Goal: Information Seeking & Learning: Learn about a topic

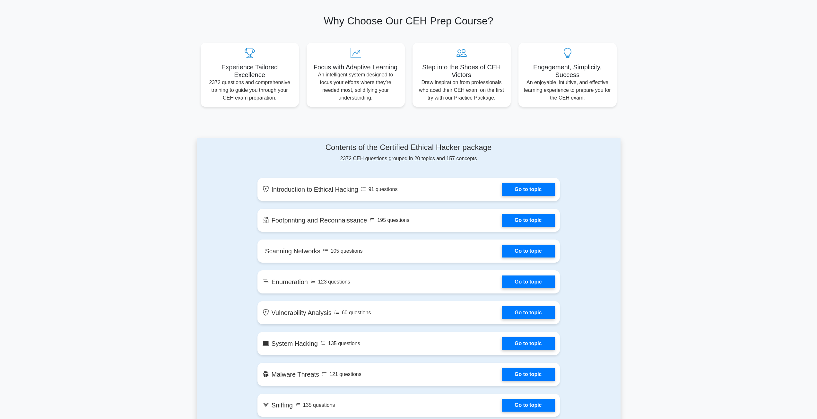
scroll to position [160, 0]
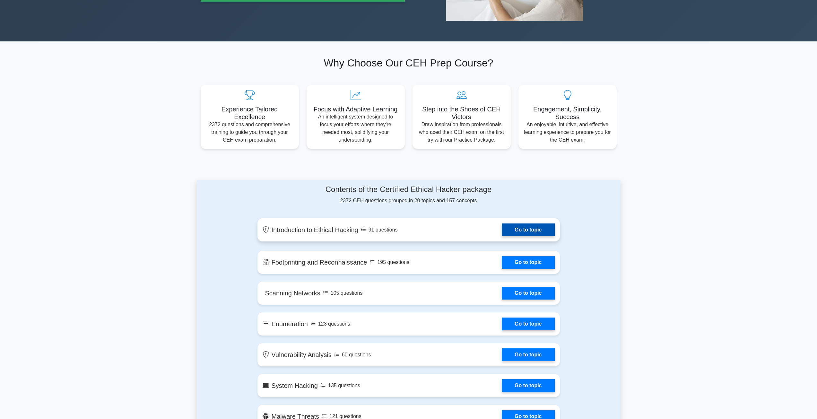
click at [529, 227] on link "Go to topic" at bounding box center [528, 229] width 53 height 13
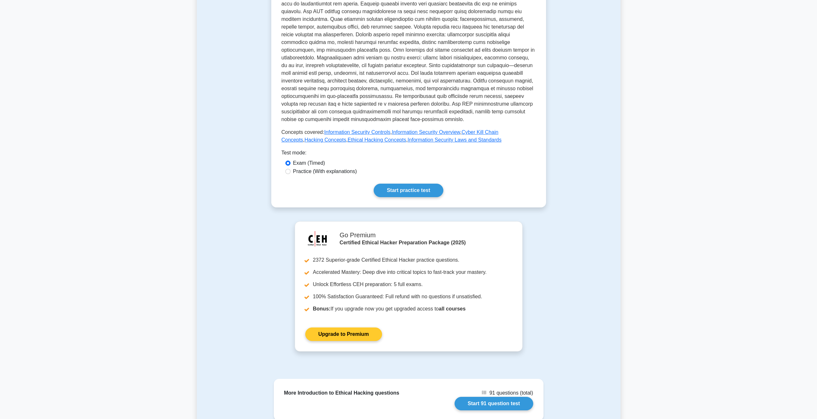
scroll to position [296, 0]
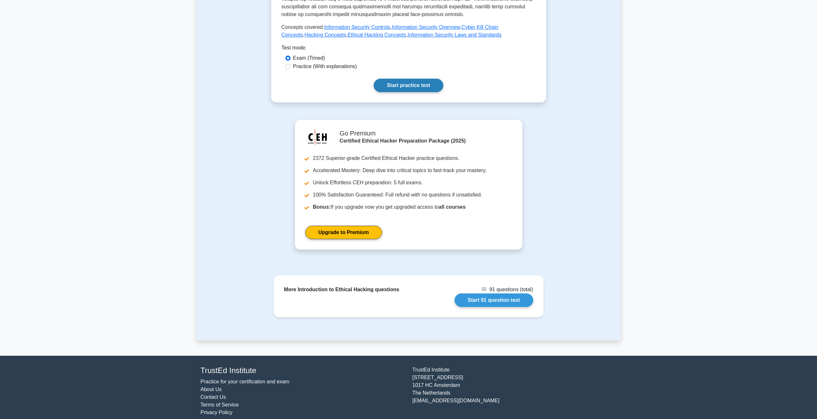
click at [406, 81] on link "Start practice test" at bounding box center [408, 85] width 70 height 13
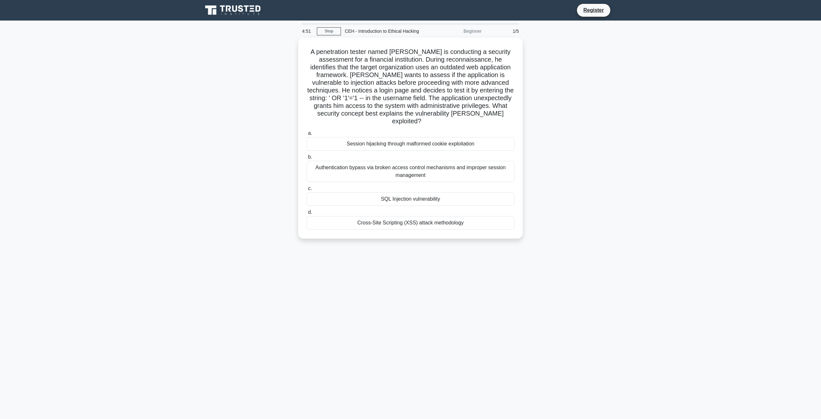
click at [456, 195] on div "SQL Injection vulnerability" at bounding box center [411, 198] width 208 height 13
click at [307, 191] on input "c. SQL Injection vulnerability" at bounding box center [307, 188] width 0 height 4
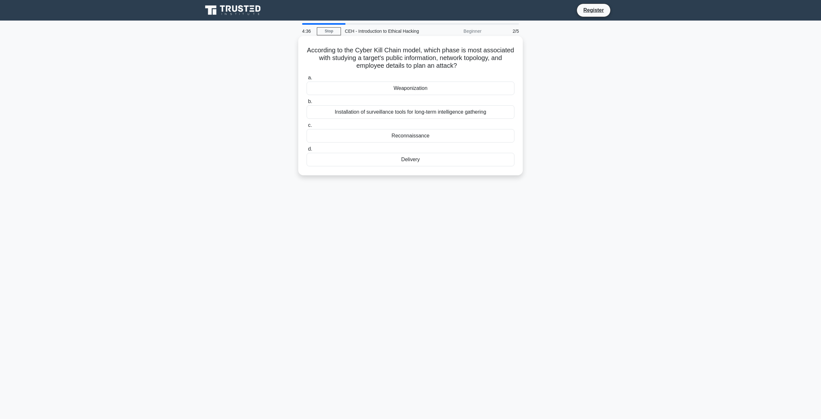
click at [455, 134] on div "Reconnaissance" at bounding box center [411, 135] width 208 height 13
click at [307, 127] on input "c. Reconnaissance" at bounding box center [307, 125] width 0 height 4
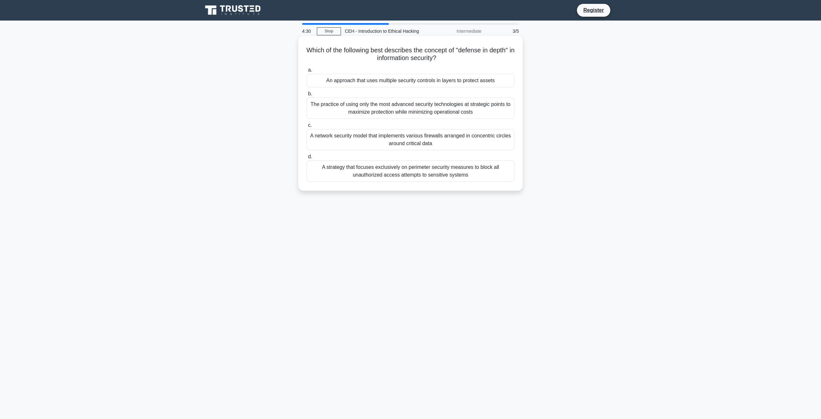
click at [449, 177] on div "A strategy that focuses exclusively on perimeter security measures to block all…" at bounding box center [411, 170] width 208 height 21
click at [447, 177] on div "A strategy that focuses exclusively on perimeter security measures to block all…" at bounding box center [411, 170] width 208 height 21
click at [307, 159] on input "d. A strategy that focuses exclusively on perimeter security measures to block …" at bounding box center [307, 157] width 0 height 4
click at [451, 145] on div "To provide a framework for evaluating security controls based on Confidentialit…" at bounding box center [411, 139] width 208 height 21
click at [307, 127] on input "c. To provide a framework for evaluating security controls based on Confidentia…" at bounding box center [307, 125] width 0 height 4
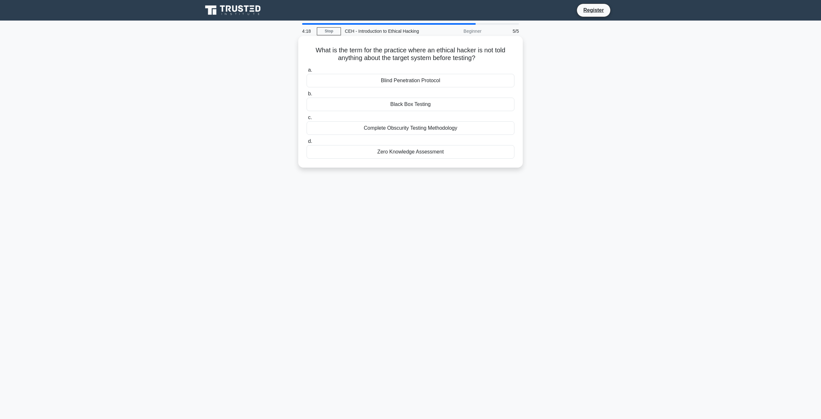
click at [453, 100] on div "Black Box Testing" at bounding box center [411, 104] width 208 height 13
click at [307, 96] on input "b. Black Box Testing" at bounding box center [307, 94] width 0 height 4
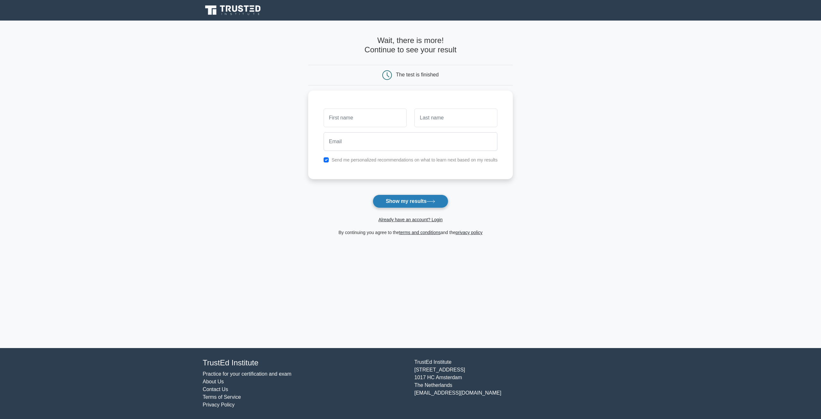
click at [439, 202] on button "Show my results" at bounding box center [411, 200] width 76 height 13
type input "e"
click at [439, 112] on input "text" at bounding box center [456, 116] width 83 height 19
type input "fff"
click at [416, 141] on input "email" at bounding box center [411, 140] width 174 height 19
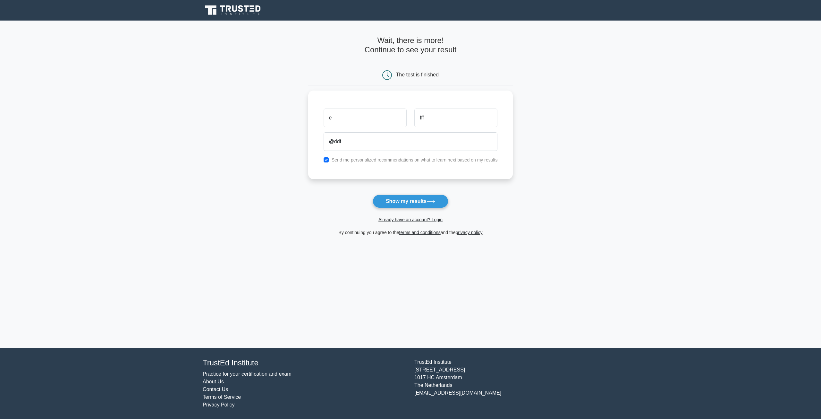
click at [402, 192] on form "Wait, there is more! Continue to see your result The test is finished e fff @ddf" at bounding box center [410, 136] width 205 height 200
click at [407, 209] on form "Wait, there is more! Continue to see your result The test is finished e fff @ddf" at bounding box center [410, 136] width 205 height 200
click at [398, 205] on button "Show my results" at bounding box center [411, 200] width 76 height 13
click at [397, 200] on button "Show my results" at bounding box center [411, 200] width 76 height 13
click at [331, 143] on input "@ddf.pl" at bounding box center [411, 140] width 174 height 19
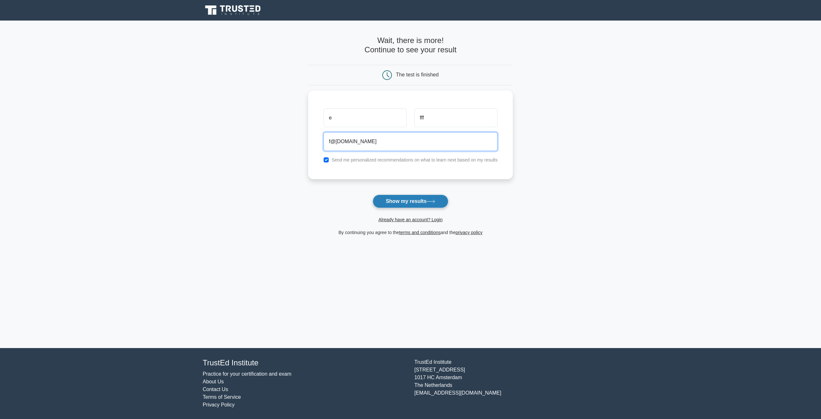
type input "f@ddf.pl"
click at [398, 201] on button "Show my results" at bounding box center [411, 200] width 76 height 13
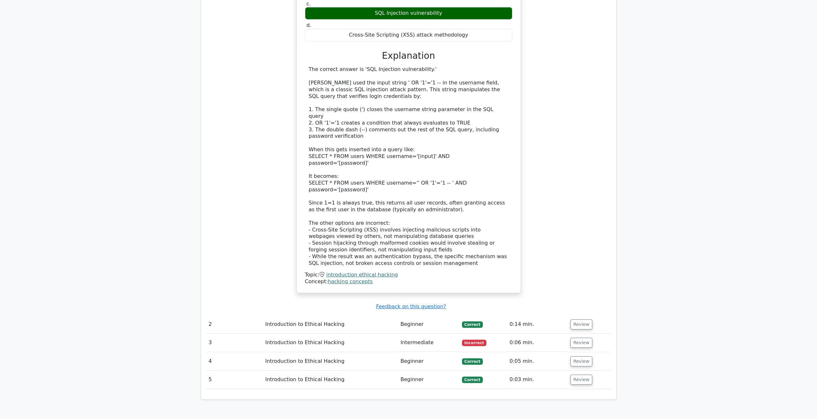
scroll to position [706, 0]
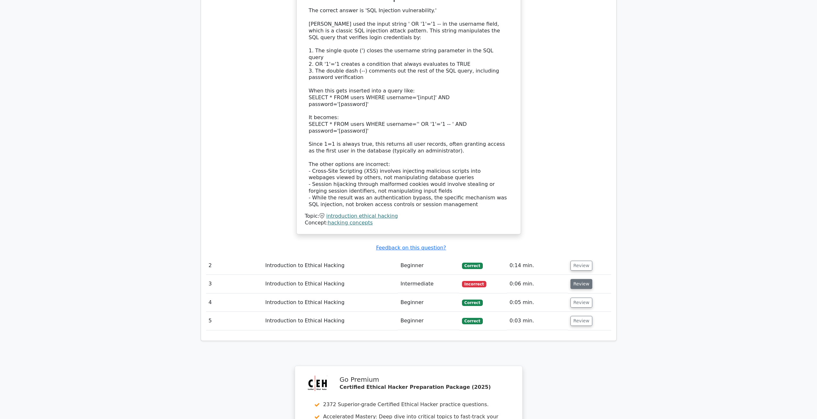
click at [585, 279] on button "Review" at bounding box center [581, 284] width 22 height 10
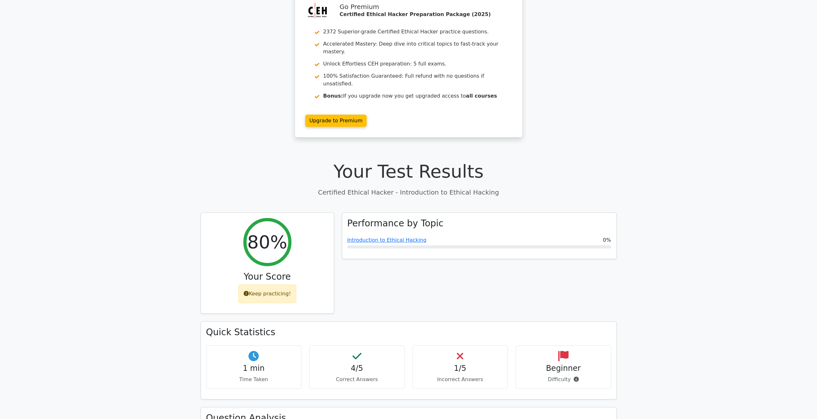
scroll to position [32, 0]
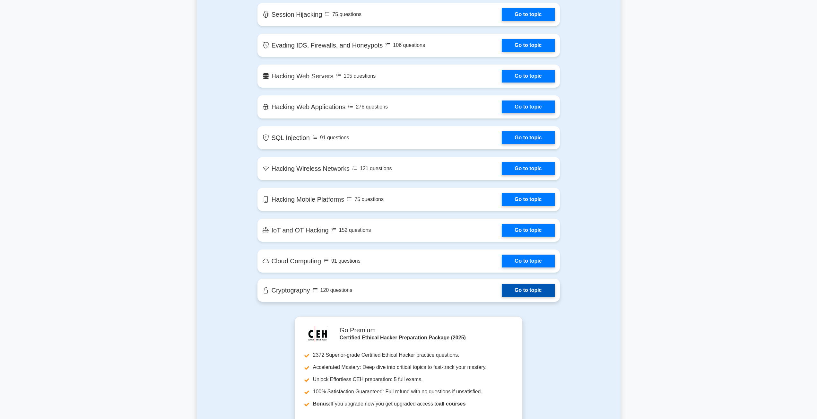
click at [524, 293] on link "Go to topic" at bounding box center [528, 290] width 53 height 13
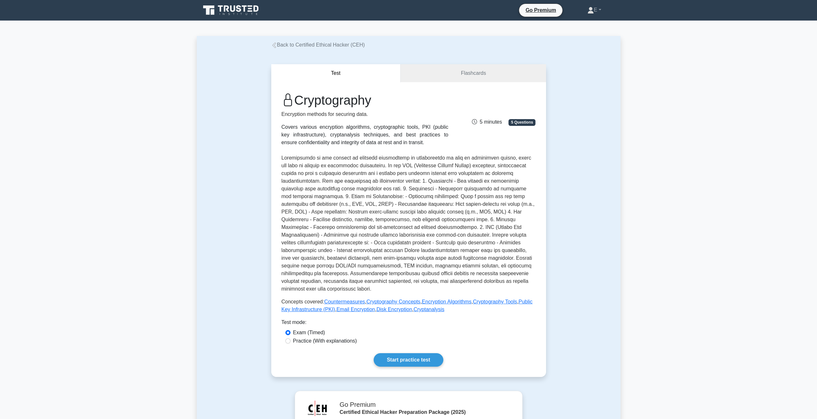
scroll to position [128, 0]
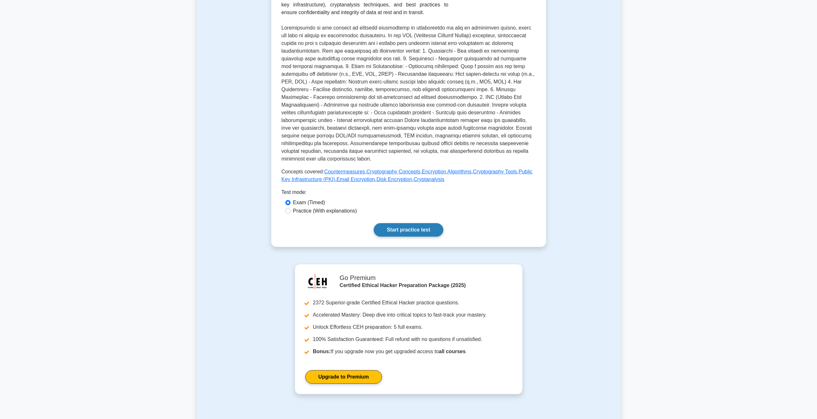
click at [415, 223] on link "Start practice test" at bounding box center [408, 229] width 70 height 13
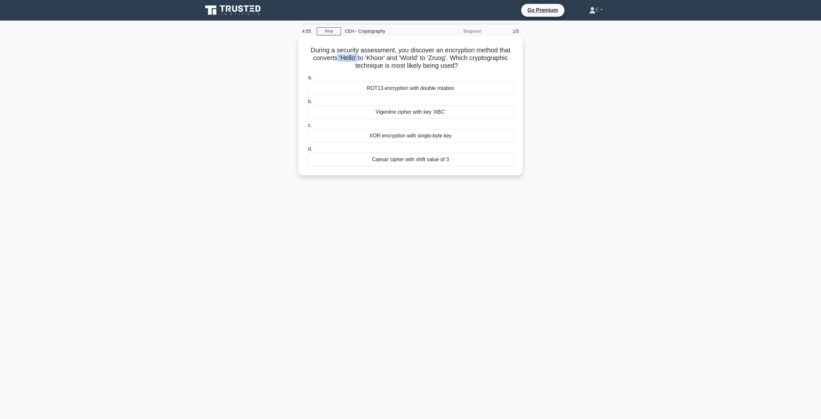
drag, startPoint x: 334, startPoint y: 55, endPoint x: 354, endPoint y: 56, distance: 20.3
click at [354, 56] on h5 "During a security assessment, you discover an encryption method that converts '…" at bounding box center [410, 58] width 209 height 24
click at [384, 54] on h5 "During a security assessment, you discover an encryption method that converts '…" at bounding box center [410, 58] width 209 height 24
drag, startPoint x: 335, startPoint y: 57, endPoint x: 362, endPoint y: 60, distance: 26.7
click at [362, 59] on h5 "During a security assessment, you discover an encryption method that converts '…" at bounding box center [410, 58] width 209 height 24
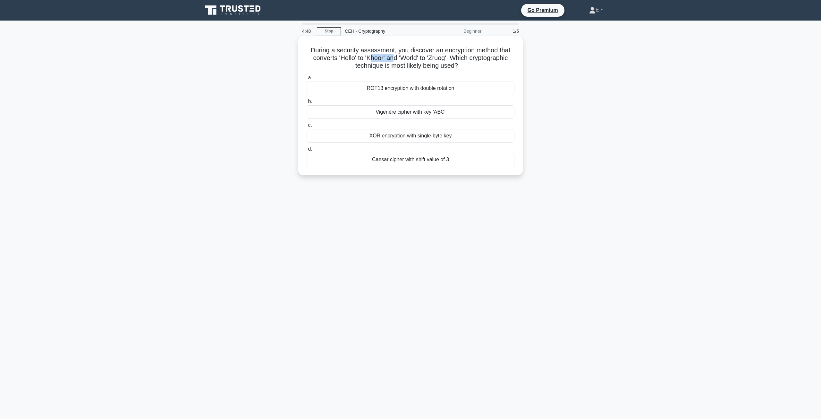
drag, startPoint x: 368, startPoint y: 58, endPoint x: 393, endPoint y: 61, distance: 24.6
click at [393, 61] on h5 "During a security assessment, you discover an encryption method that converts '…" at bounding box center [410, 58] width 209 height 24
click at [389, 62] on div at bounding box center [389, 62] width 0 height 0
click at [467, 61] on h5 "During a security assessment, you discover an encryption method that converts '…" at bounding box center [410, 58] width 209 height 24
click at [473, 48] on h5 "During a security assessment, you discover an encryption method that converts '…" at bounding box center [410, 58] width 209 height 24
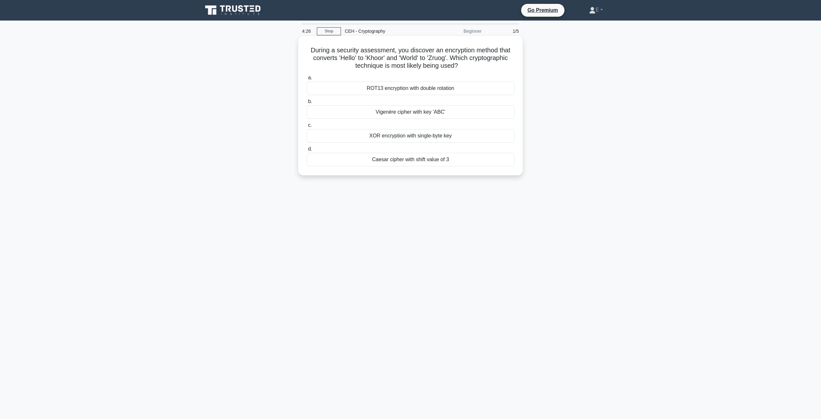
click at [407, 161] on div "Caesar cipher with shift value of 3" at bounding box center [411, 159] width 208 height 13
click at [307, 151] on input "d. Caesar cipher with shift value of 3" at bounding box center [307, 149] width 0 height 4
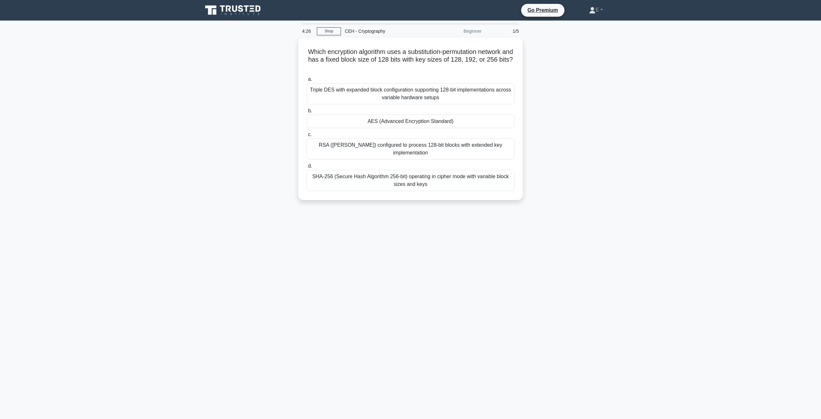
click at [407, 161] on div "a. Triple DES with expanded block configuration supporting 128-bit implementati…" at bounding box center [411, 133] width 216 height 118
click at [427, 120] on div "AES (Advanced Encryption Standard)" at bounding box center [411, 119] width 208 height 13
click at [307, 111] on input "b. AES (Advanced Encryption Standard)" at bounding box center [307, 109] width 0 height 4
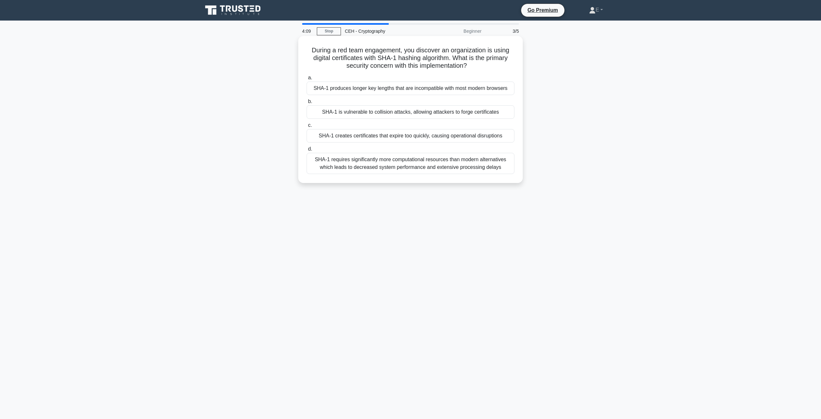
click at [457, 157] on div "SHA-1 requires significantly more computational resources than modern alternati…" at bounding box center [411, 163] width 208 height 21
click at [307, 151] on input "d. SHA-1 requires significantly more computational resources than modern altern…" at bounding box center [307, 149] width 0 height 4
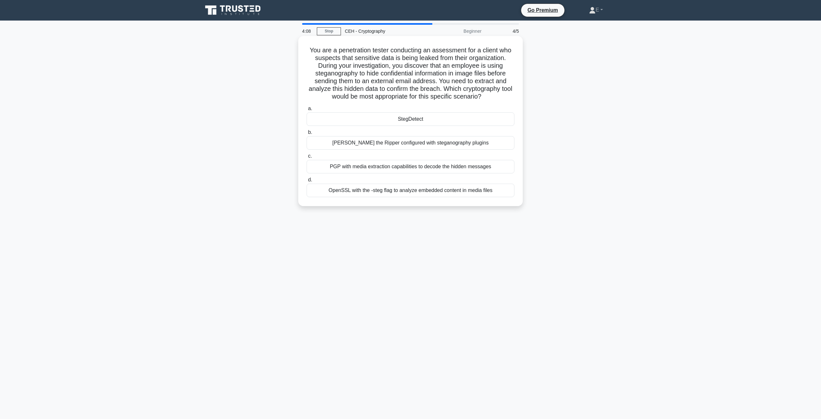
click at [429, 177] on label "d. OpenSSL with the -steg flag to analyze embedded content in media files" at bounding box center [411, 186] width 208 height 21
click at [307, 178] on input "d. OpenSSL with the -steg flag to analyze embedded content in media files" at bounding box center [307, 180] width 0 height 4
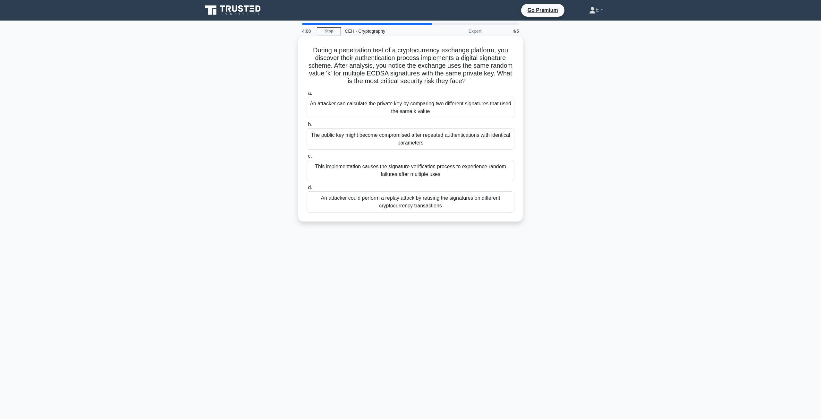
click at [427, 125] on label "b. The public key might become compromised after repeated authentications with …" at bounding box center [411, 135] width 208 height 29
click at [307, 125] on input "b. The public key might become compromised after repeated authentications with …" at bounding box center [307, 125] width 0 height 4
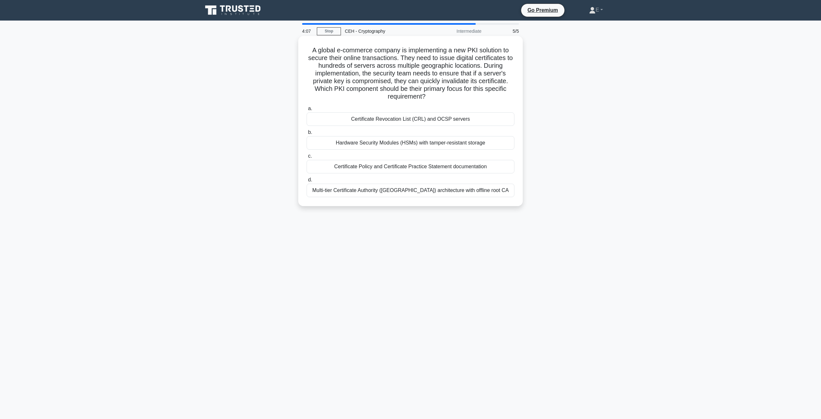
click at [431, 129] on label "b. Hardware Security Modules (HSMs) with tamper-resistant storage" at bounding box center [411, 138] width 208 height 21
click at [307, 130] on input "b. Hardware Security Modules (HSMs) with tamper-resistant storage" at bounding box center [307, 132] width 0 height 4
click at [446, 116] on div "Certificate Revocation List (CRL) and OCSP servers" at bounding box center [411, 118] width 208 height 13
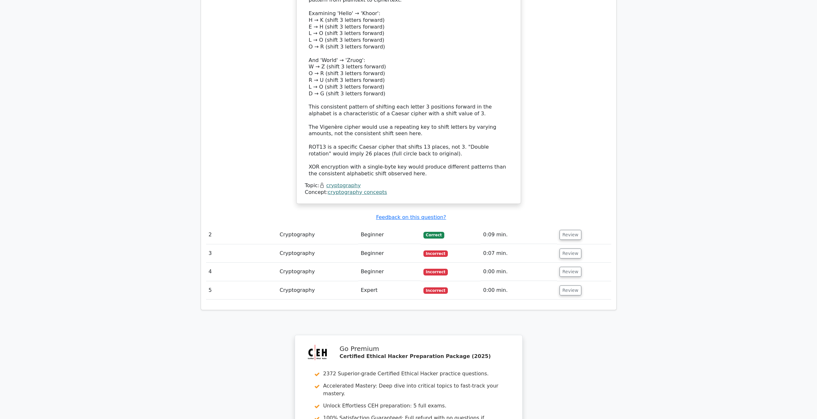
scroll to position [706, 0]
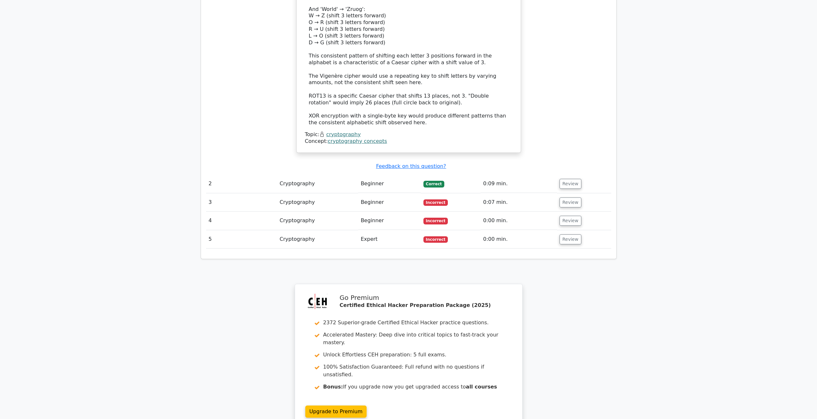
click at [384, 193] on td "Beginner" at bounding box center [389, 202] width 63 height 18
click at [380, 193] on td "Beginner" at bounding box center [389, 202] width 63 height 18
click at [571, 175] on td "Review" at bounding box center [584, 184] width 54 height 18
click at [564, 179] on button "Review" at bounding box center [570, 184] width 22 height 10
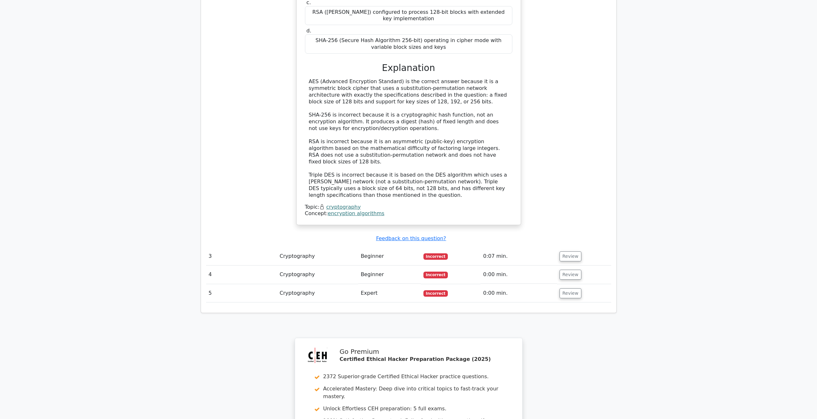
scroll to position [1027, 0]
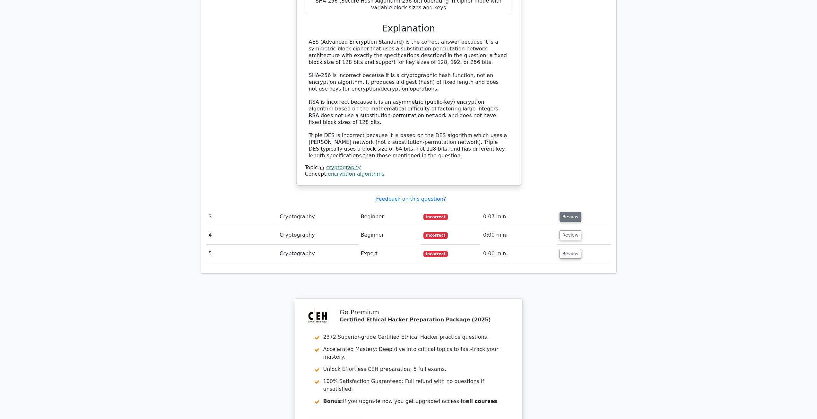
click at [566, 212] on button "Review" at bounding box center [570, 217] width 22 height 10
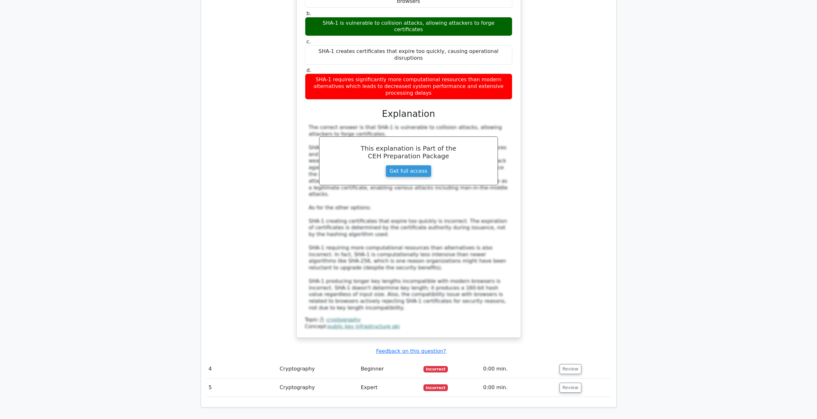
scroll to position [1476, 0]
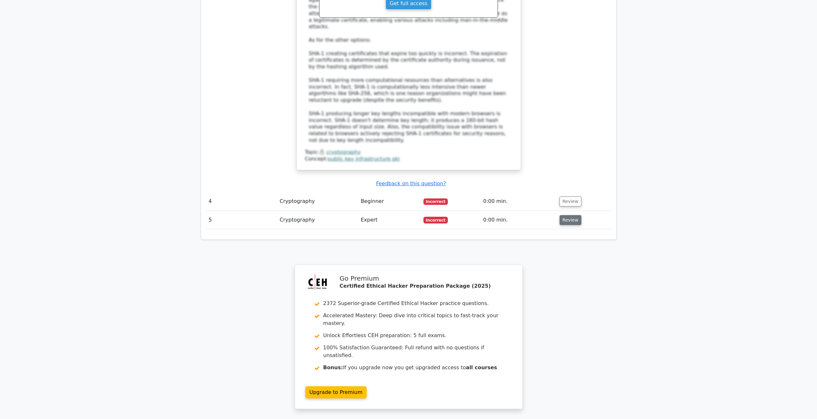
click at [560, 215] on button "Review" at bounding box center [570, 220] width 22 height 10
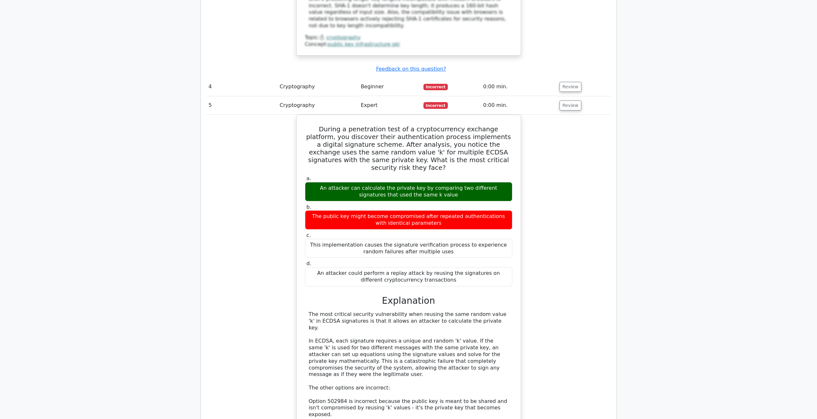
scroll to position [1604, 0]
